Goal: Task Accomplishment & Management: Use online tool/utility

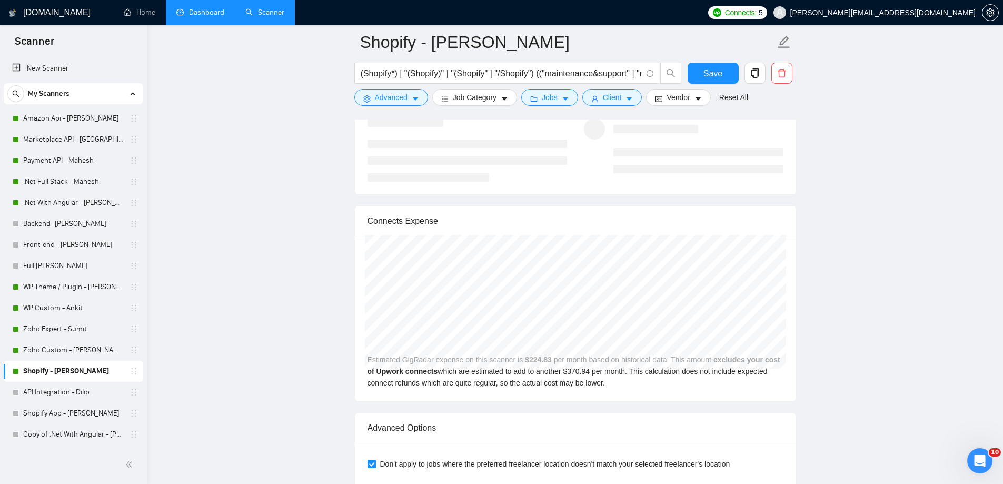
click at [188, 14] on link "Dashboard" at bounding box center [200, 12] width 48 height 9
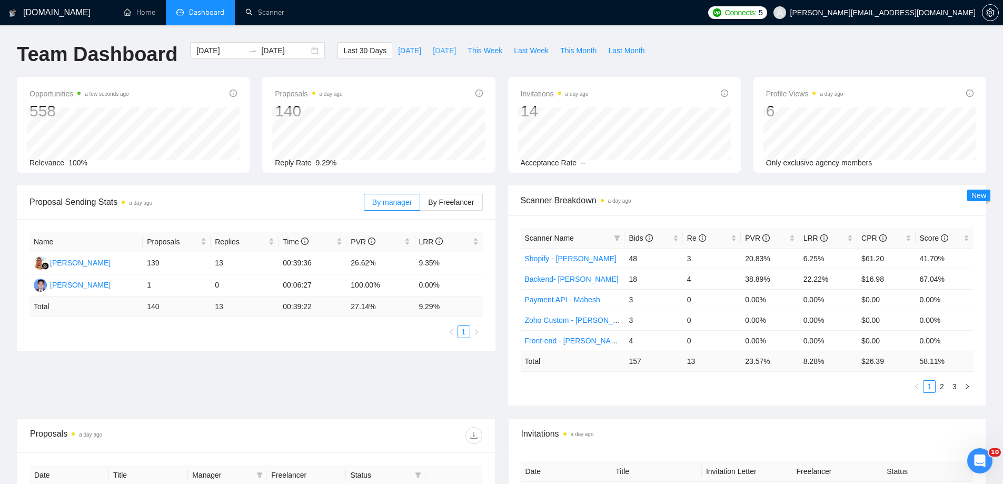
click at [433, 55] on span "[DATE]" at bounding box center [444, 51] width 23 height 12
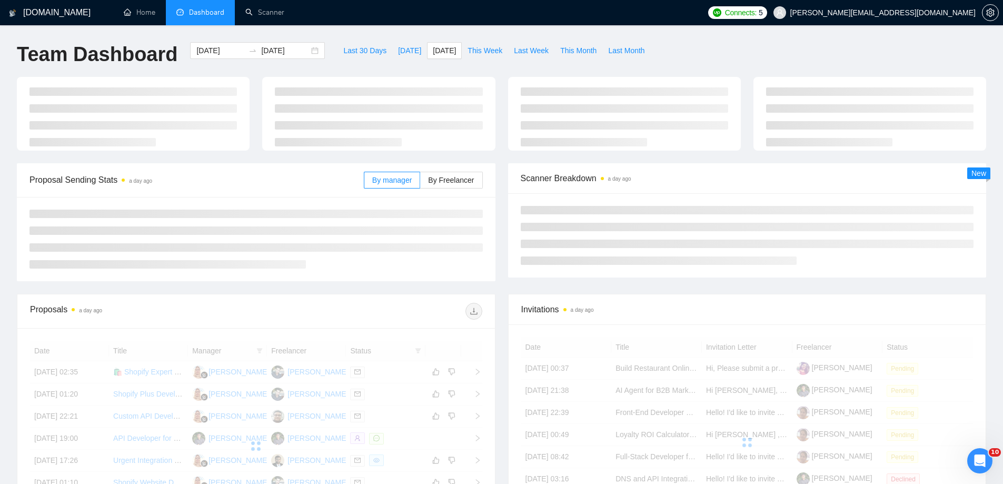
type input "[DATE]"
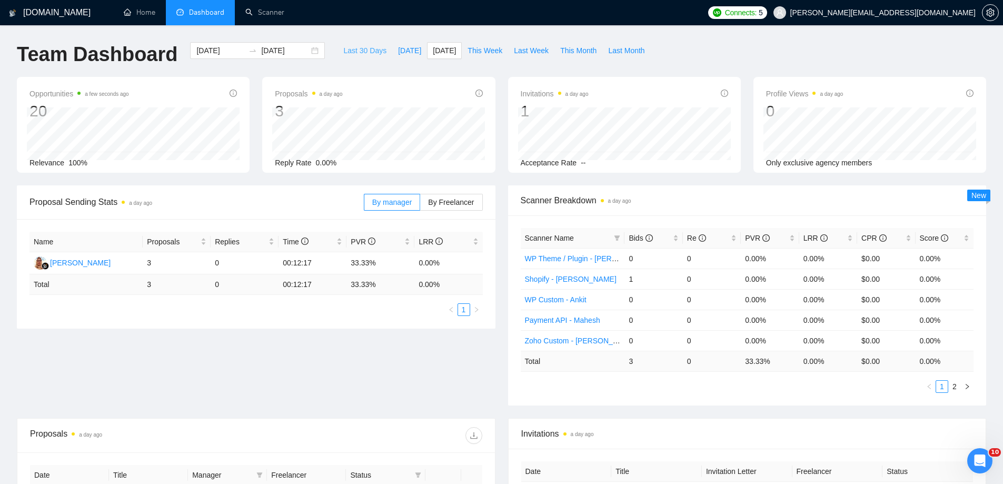
click at [353, 56] on span "Last 30 Days" at bounding box center [364, 51] width 43 height 12
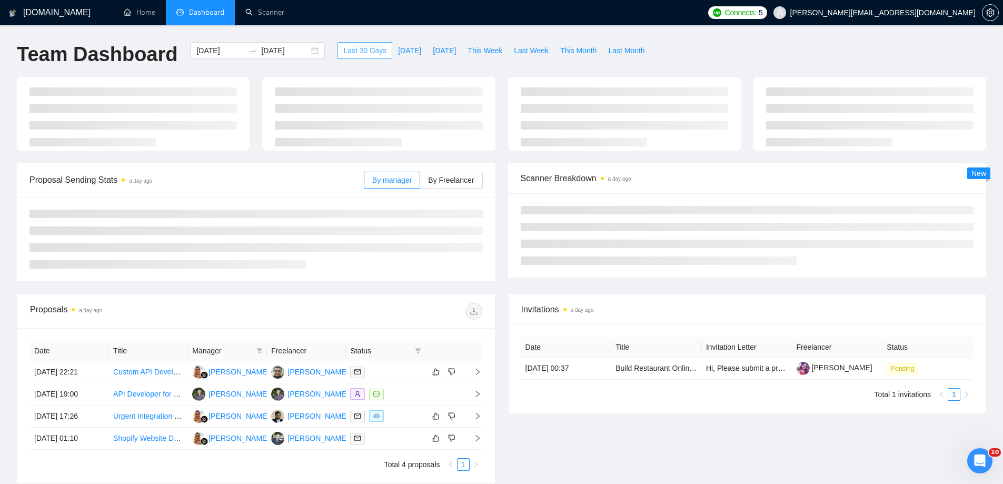
type input "[DATE]"
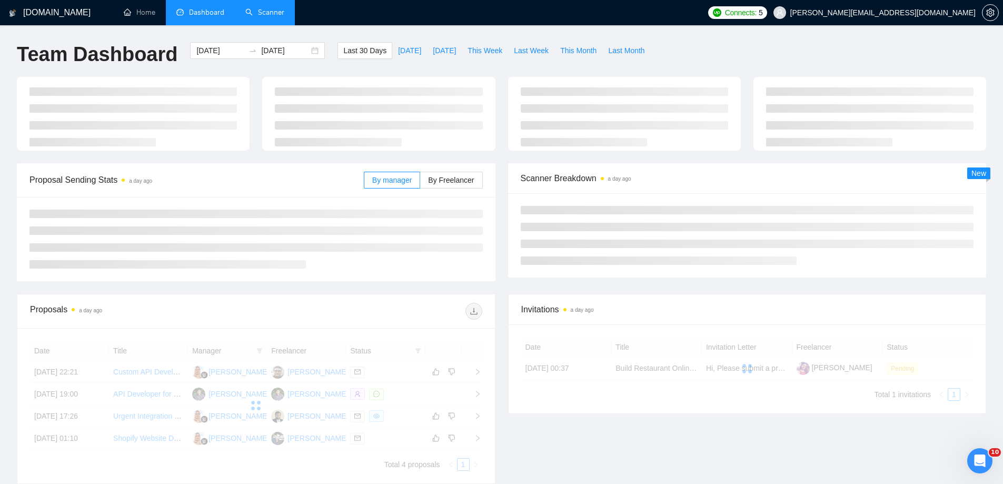
click at [274, 17] on link "Scanner" at bounding box center [264, 12] width 39 height 9
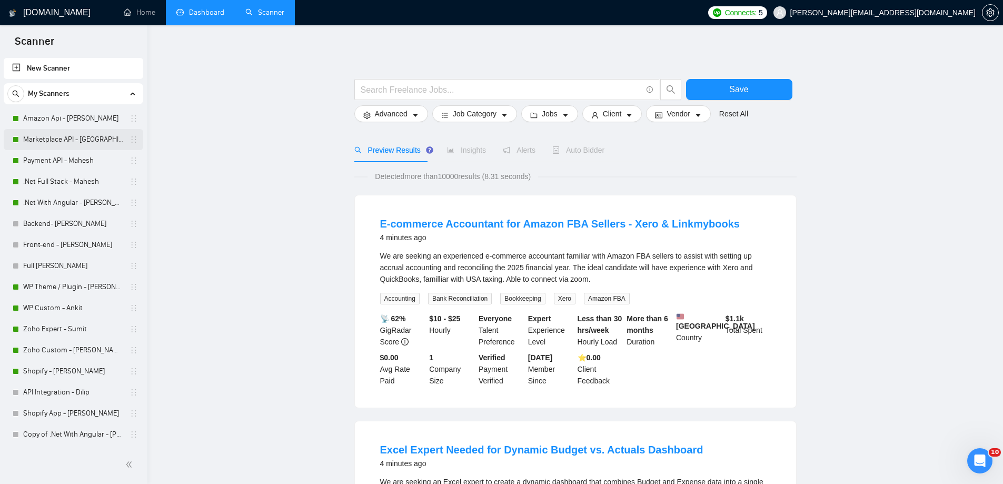
click at [75, 138] on link "Marketplace API - [GEOGRAPHIC_DATA]" at bounding box center [73, 139] width 100 height 21
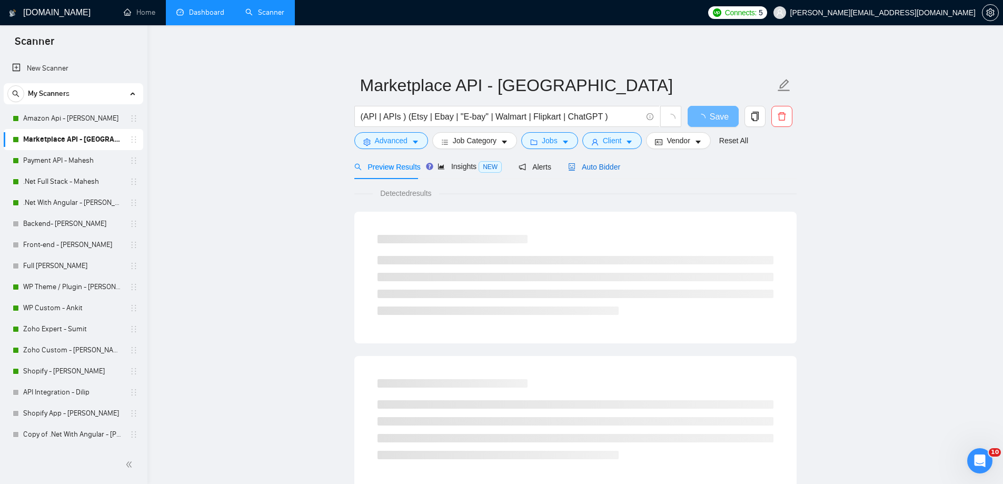
click at [595, 169] on span "Auto Bidder" at bounding box center [594, 167] width 52 height 8
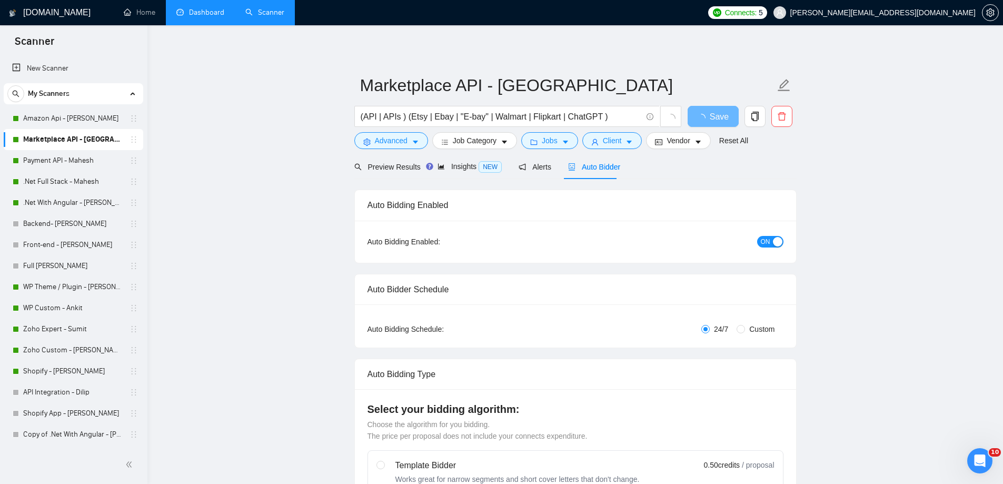
radio input "false"
radio input "true"
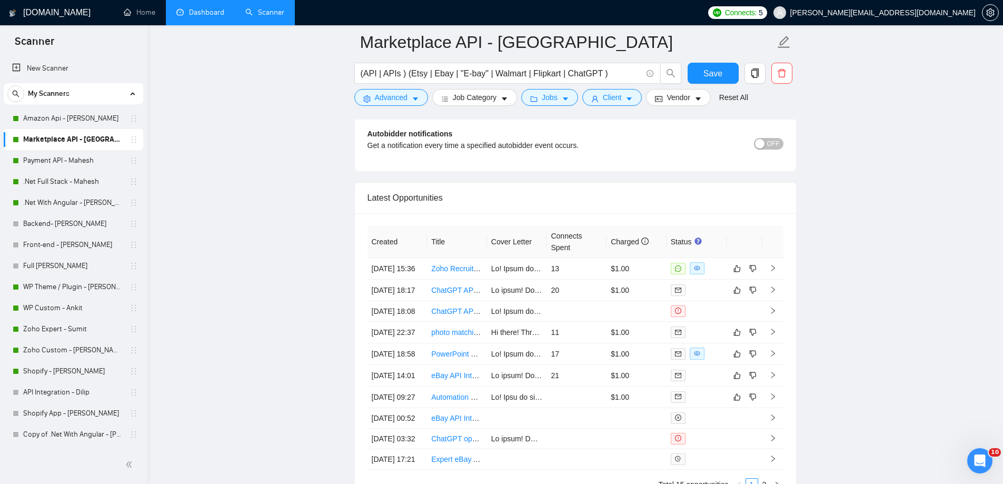
scroll to position [2632, 0]
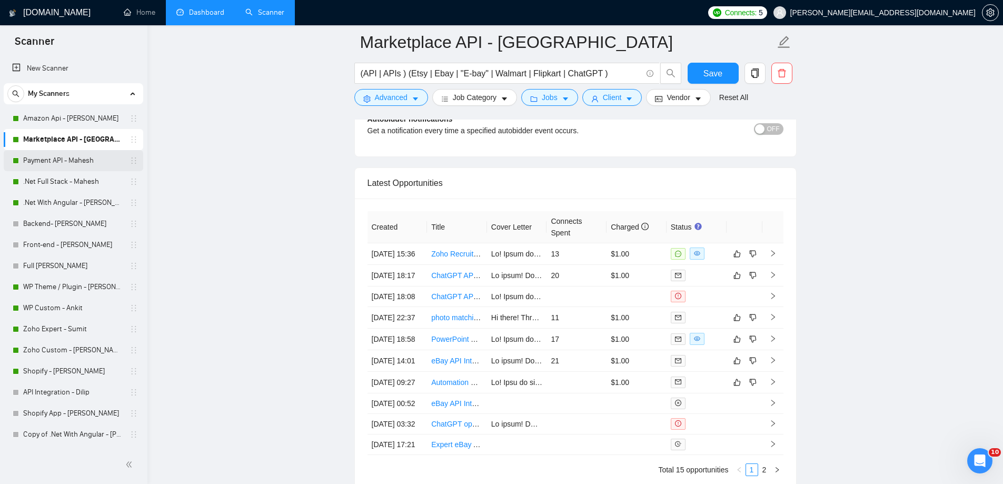
click at [69, 160] on link "Payment API - Mahesh" at bounding box center [73, 160] width 100 height 21
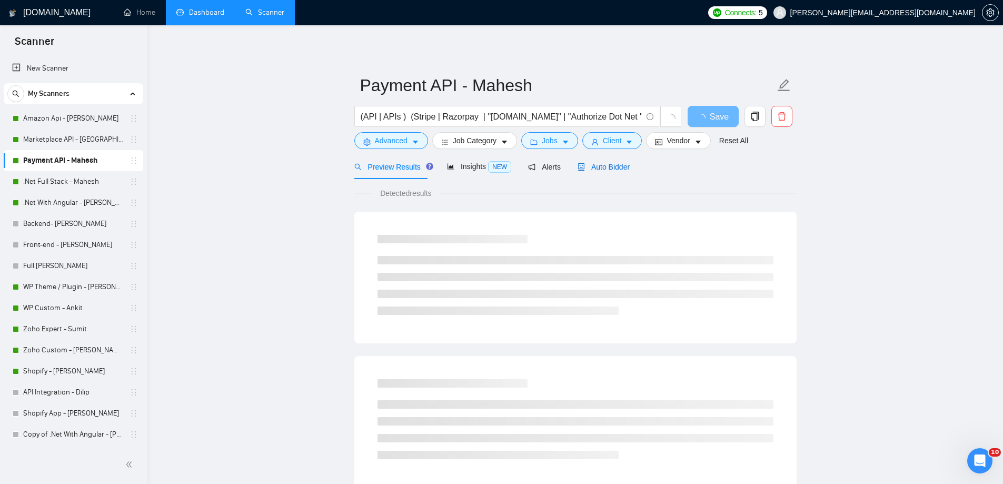
click at [602, 169] on span "Auto Bidder" at bounding box center [603, 167] width 52 height 8
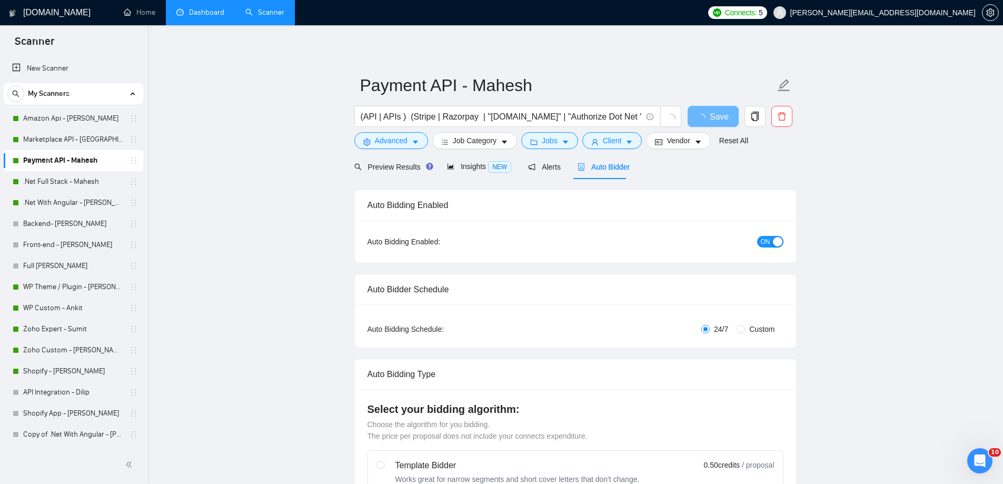
radio input "false"
radio input "true"
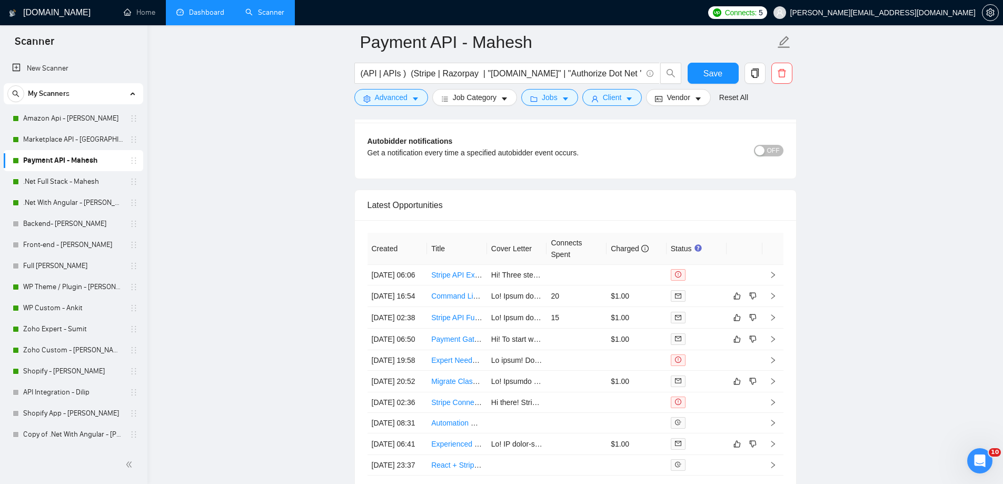
scroll to position [2632, 0]
click at [59, 288] on link "WP Theme / Plugin - [PERSON_NAME]" at bounding box center [73, 286] width 100 height 21
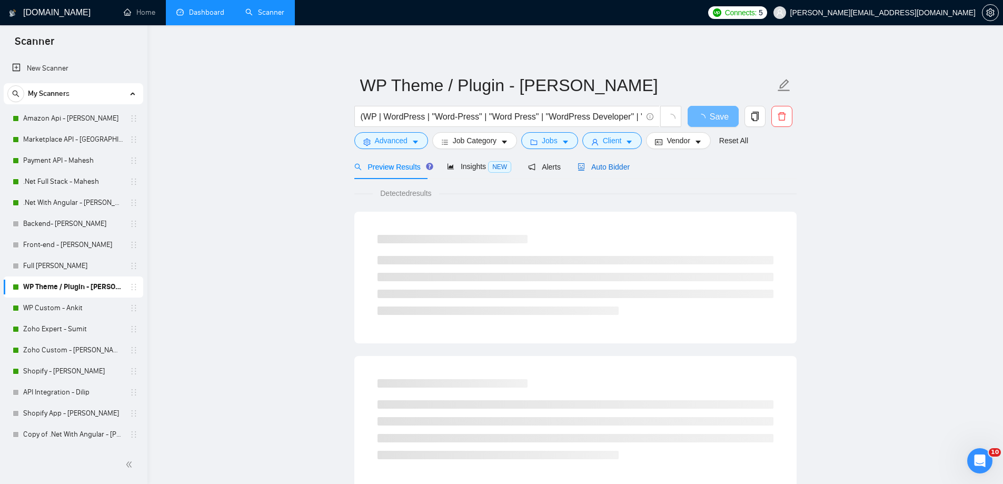
click at [616, 166] on span "Auto Bidder" at bounding box center [603, 167] width 52 height 8
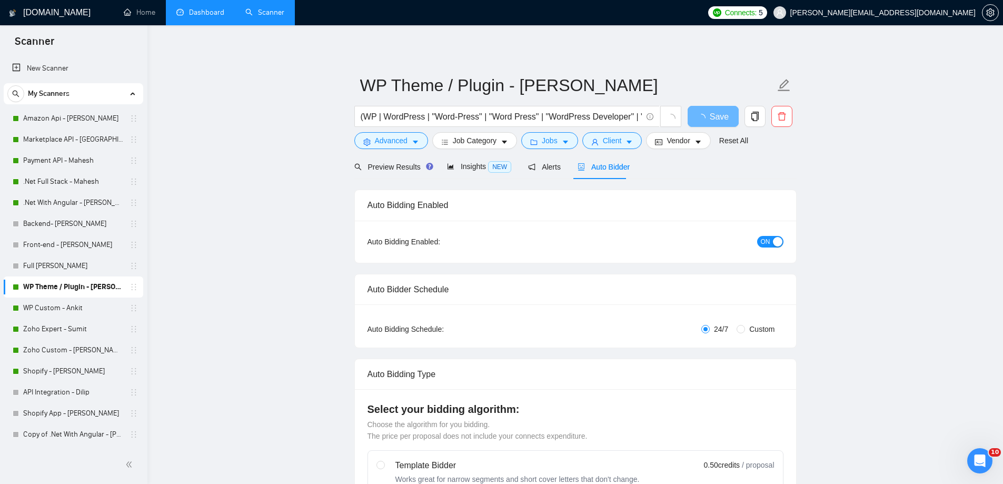
radio input "false"
radio input "true"
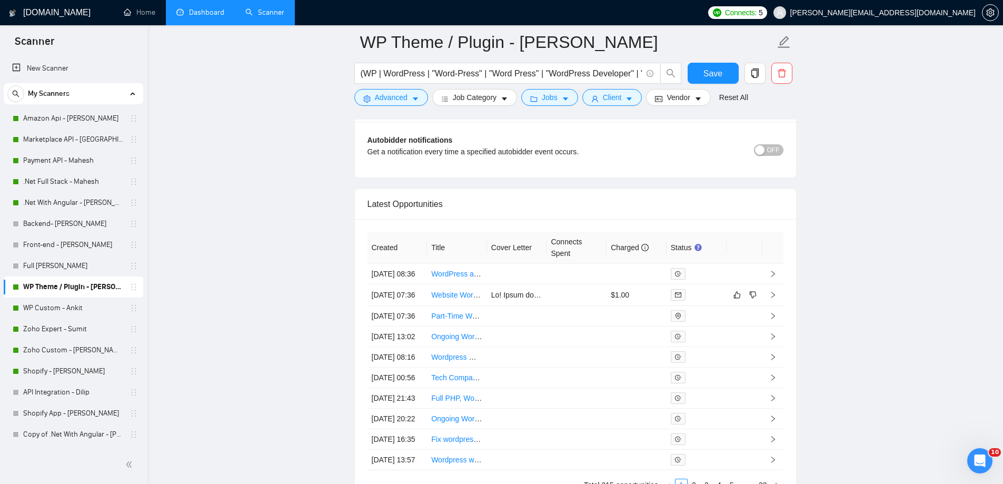
scroll to position [2685, 0]
click at [65, 309] on link "WP Custom - Ankit" at bounding box center [73, 307] width 100 height 21
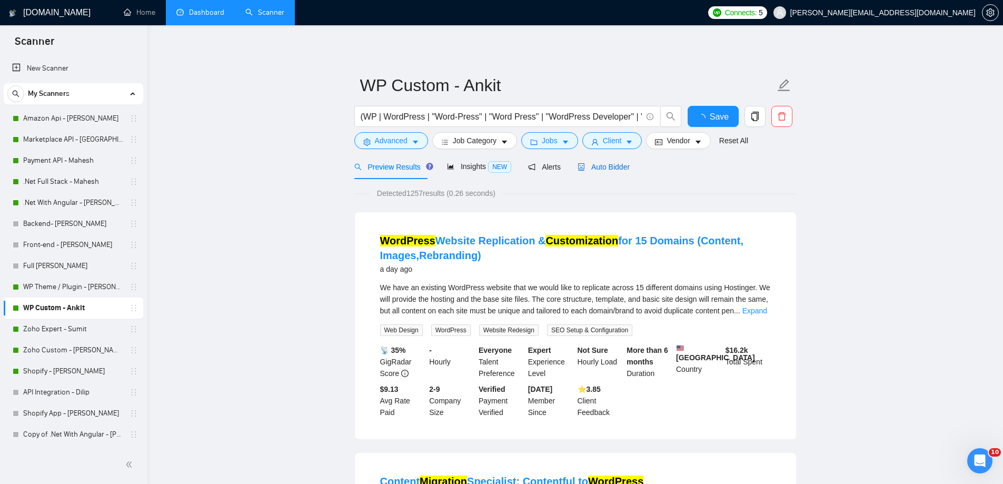
click at [608, 165] on span "Auto Bidder" at bounding box center [603, 167] width 52 height 8
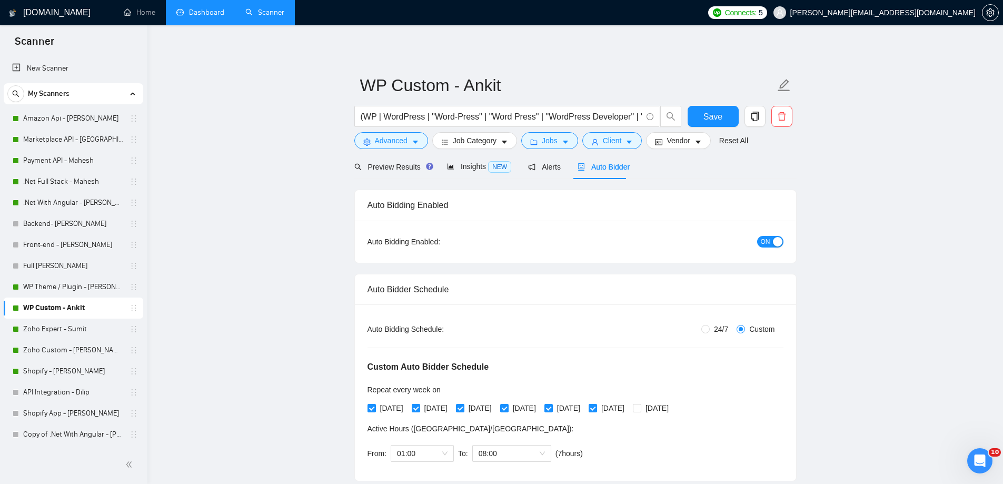
radio input "false"
radio input "true"
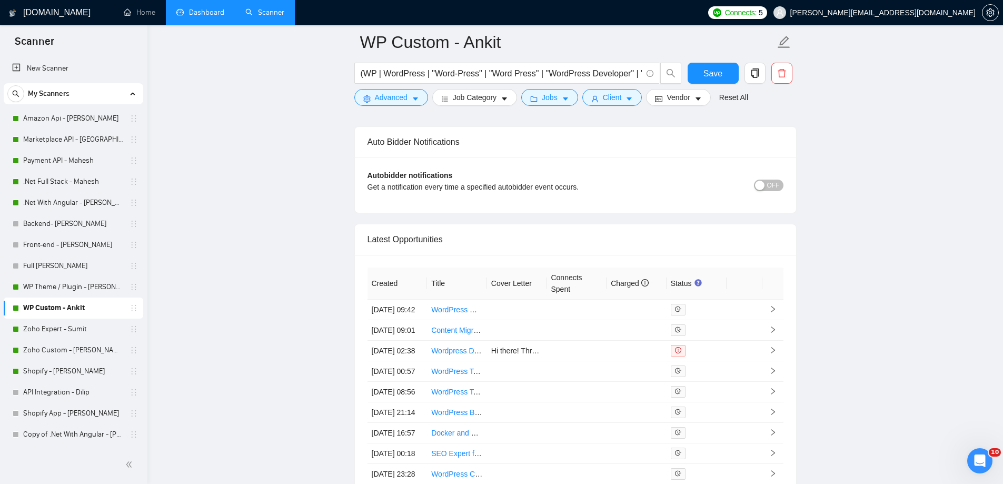
scroll to position [2579, 0]
click at [50, 331] on link "Zoho Expert - Sumit" at bounding box center [73, 328] width 100 height 21
